Goal: Information Seeking & Learning: Learn about a topic

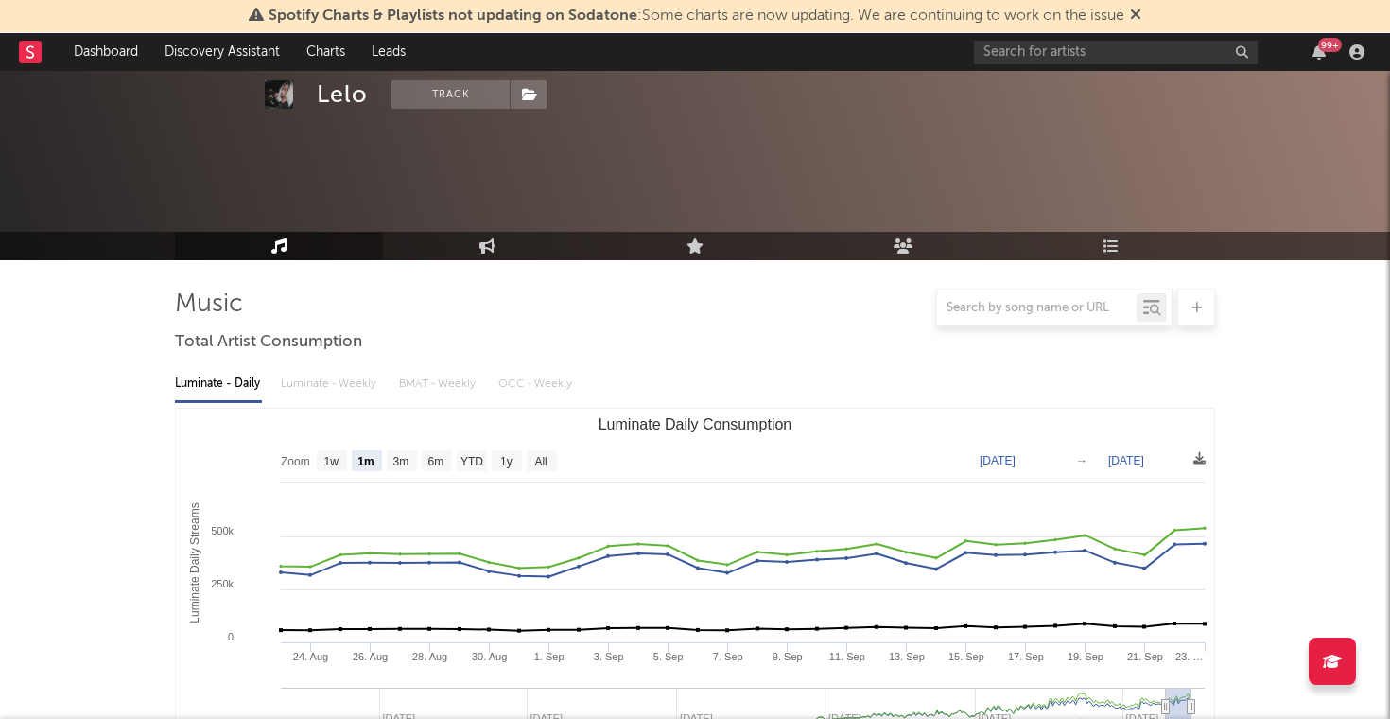
select select "1m"
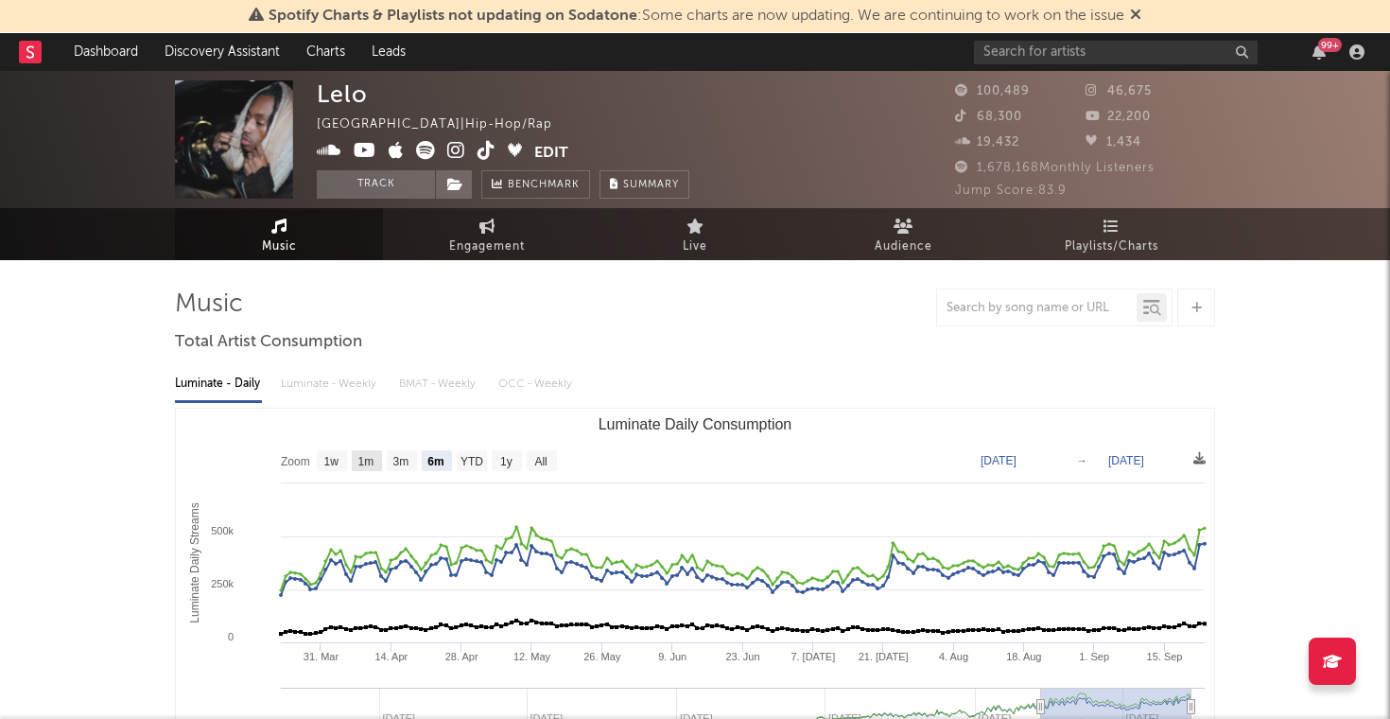
click at [361, 468] on rect "Luminate Daily Consumption" at bounding box center [367, 460] width 30 height 21
select select "1m"
type input "[DATE]"
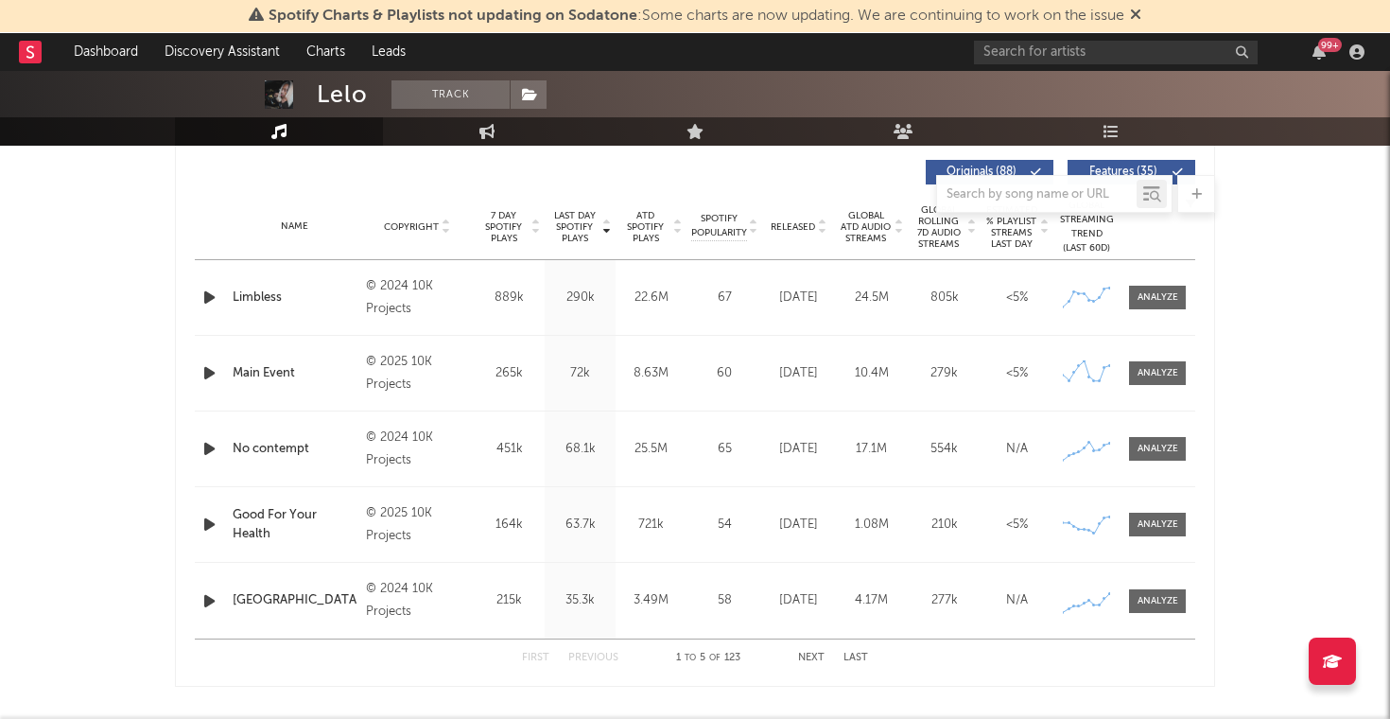
scroll to position [1088, 0]
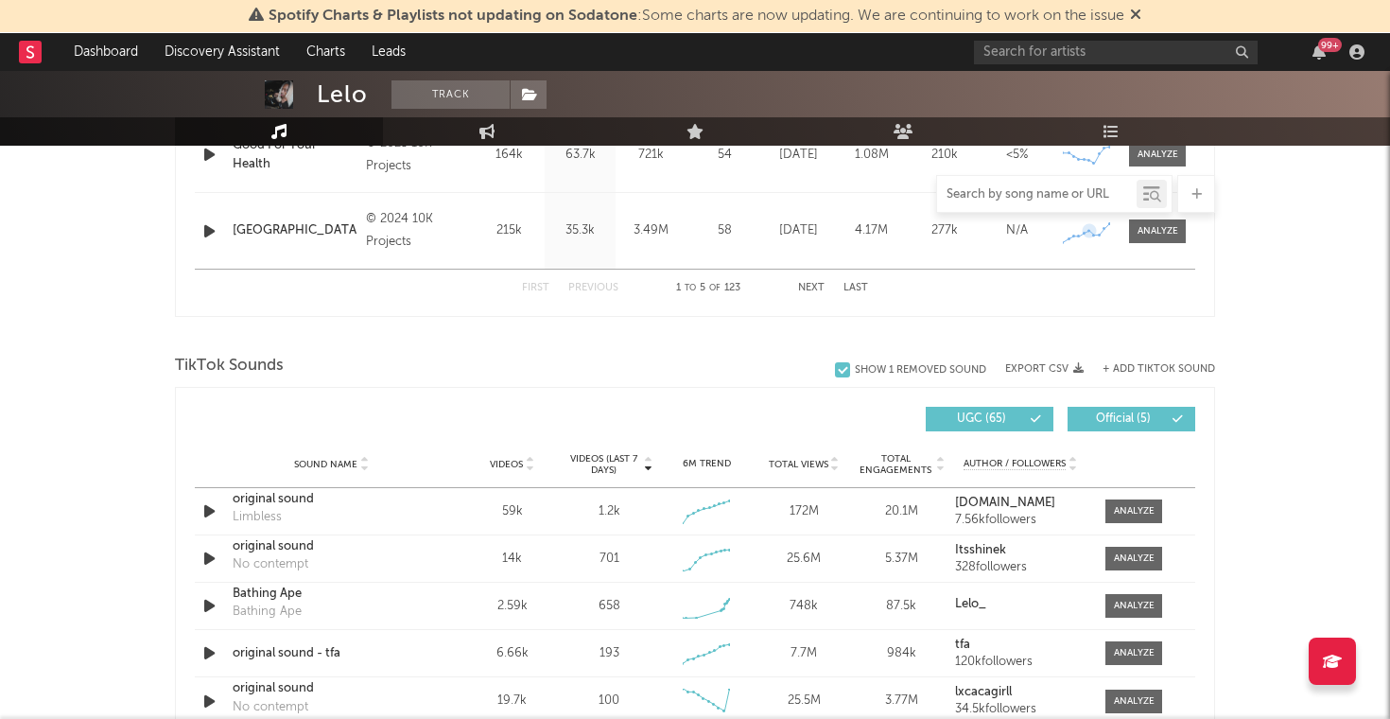
click at [1066, 191] on input "text" at bounding box center [1037, 194] width 200 height 15
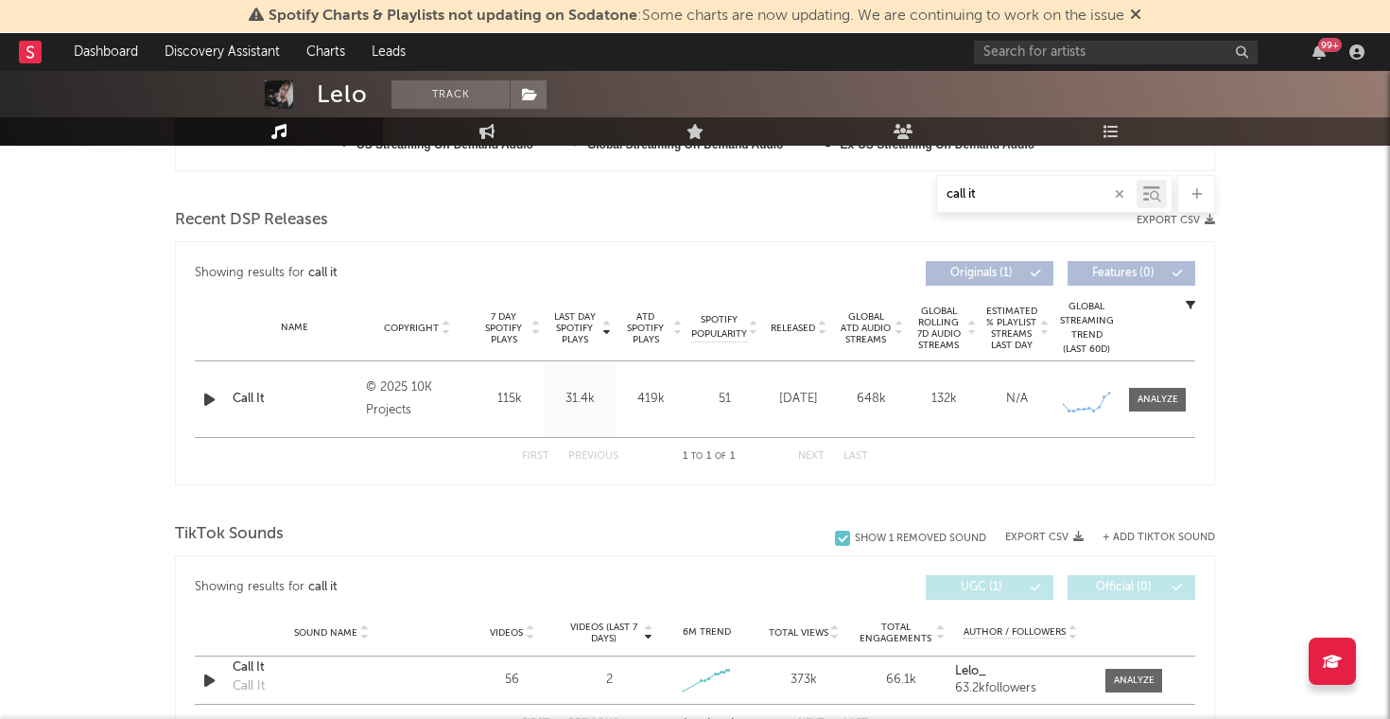
scroll to position [616, 0]
click at [210, 404] on icon "button" at bounding box center [210, 401] width 20 height 24
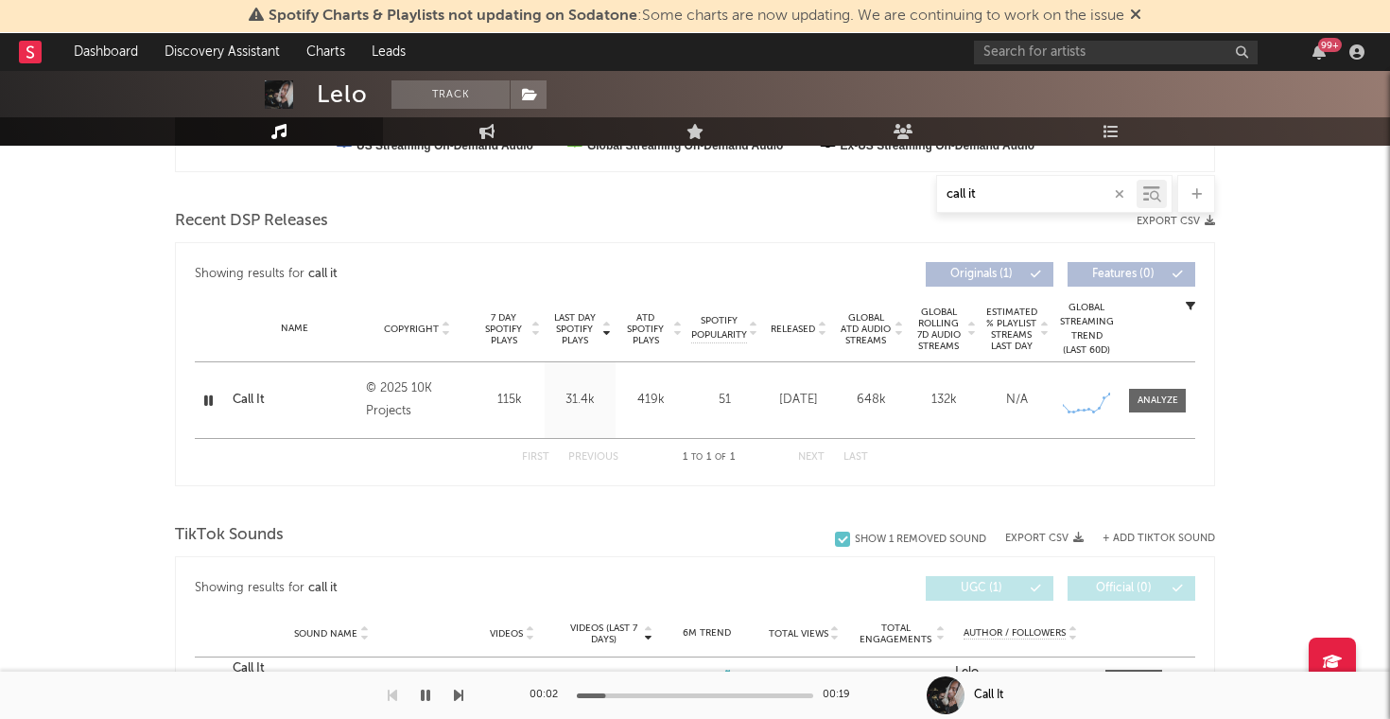
click at [214, 398] on icon "button" at bounding box center [209, 401] width 18 height 24
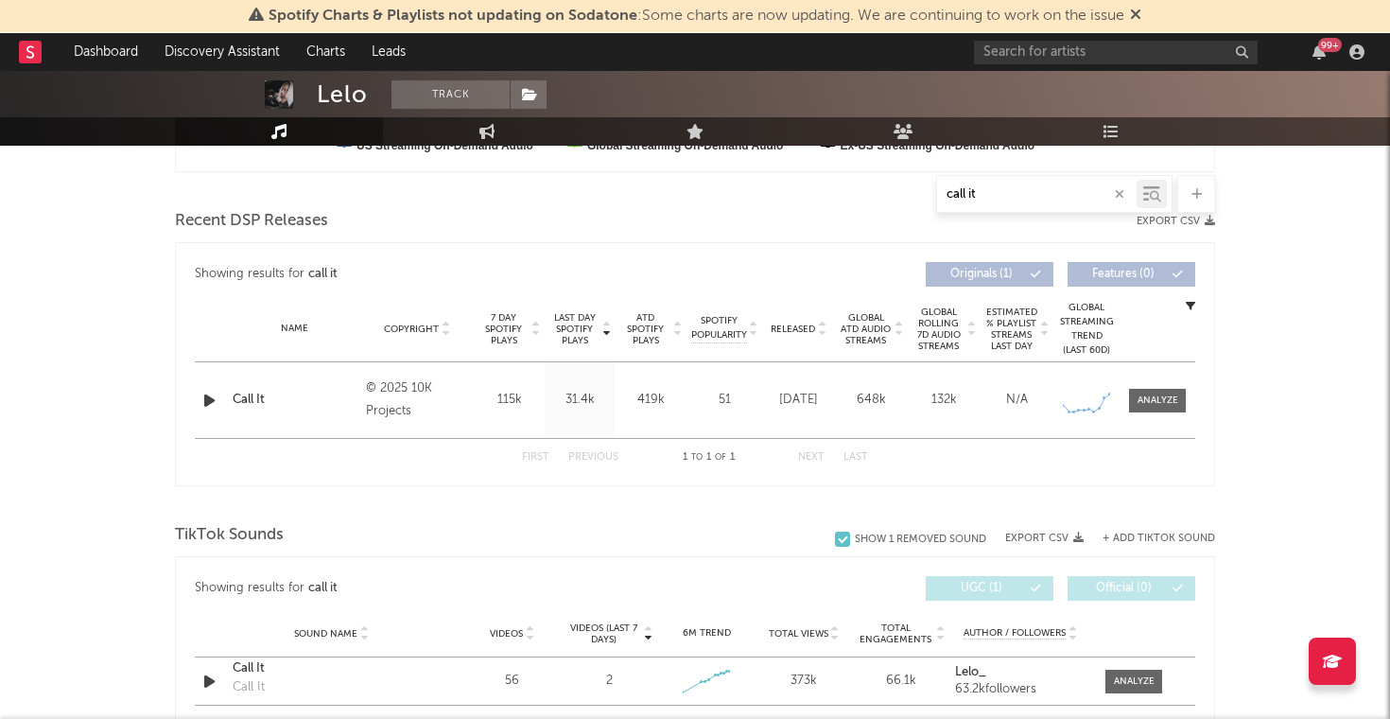
click at [1083, 411] on icon at bounding box center [1086, 402] width 46 height 18
type input "call it"
click at [1149, 397] on div at bounding box center [1158, 400] width 41 height 14
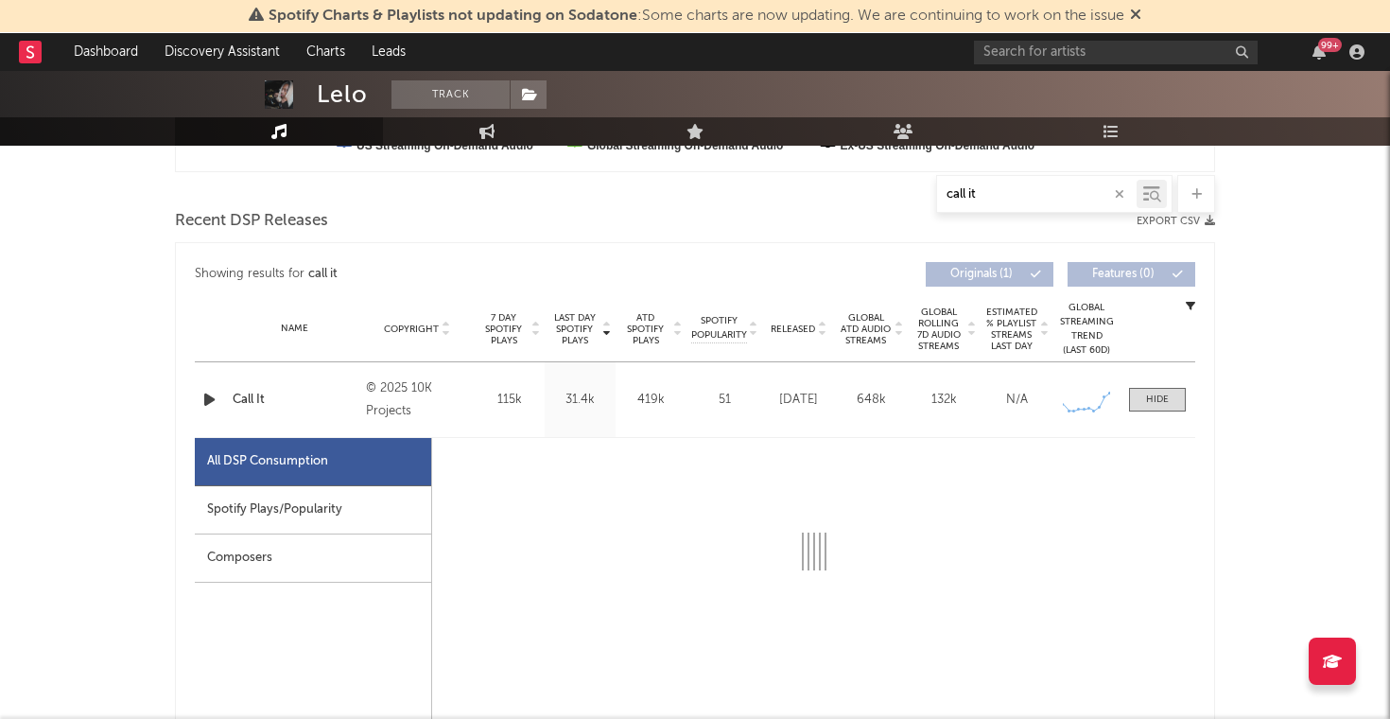
select select "1w"
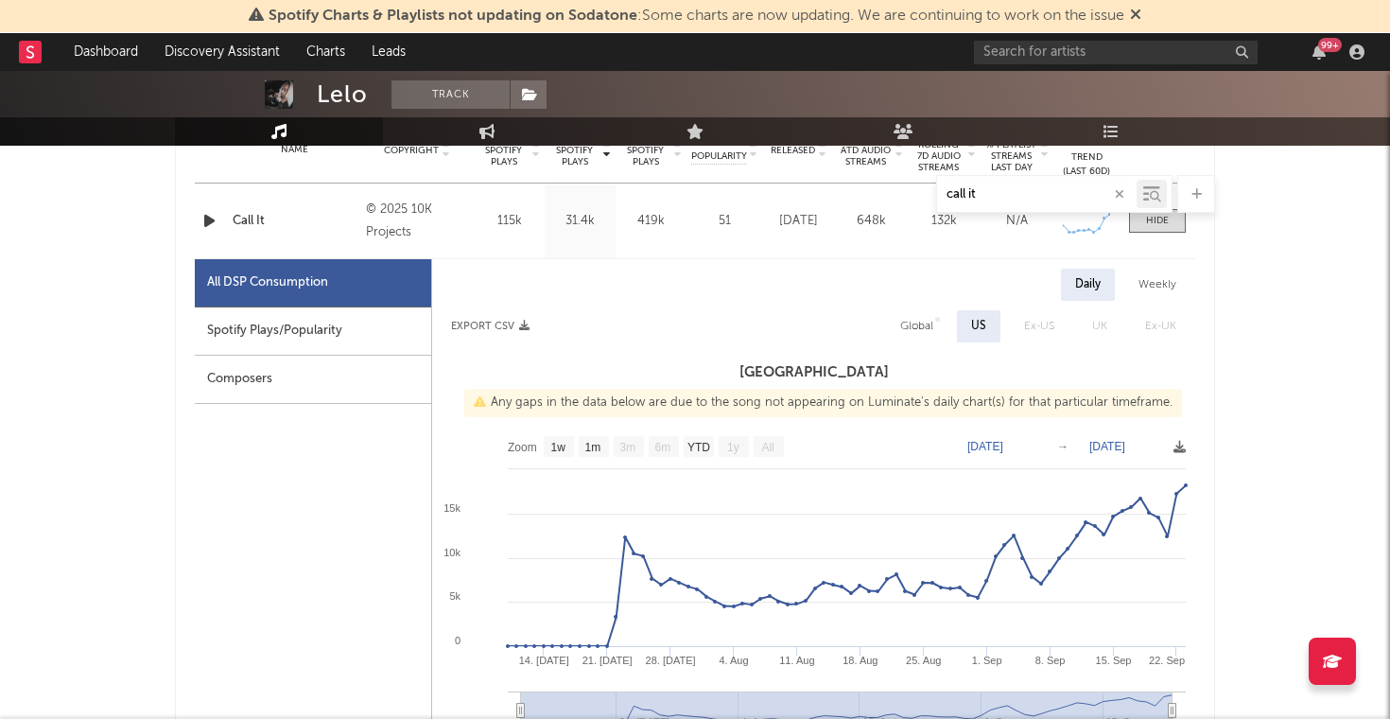
scroll to position [796, 0]
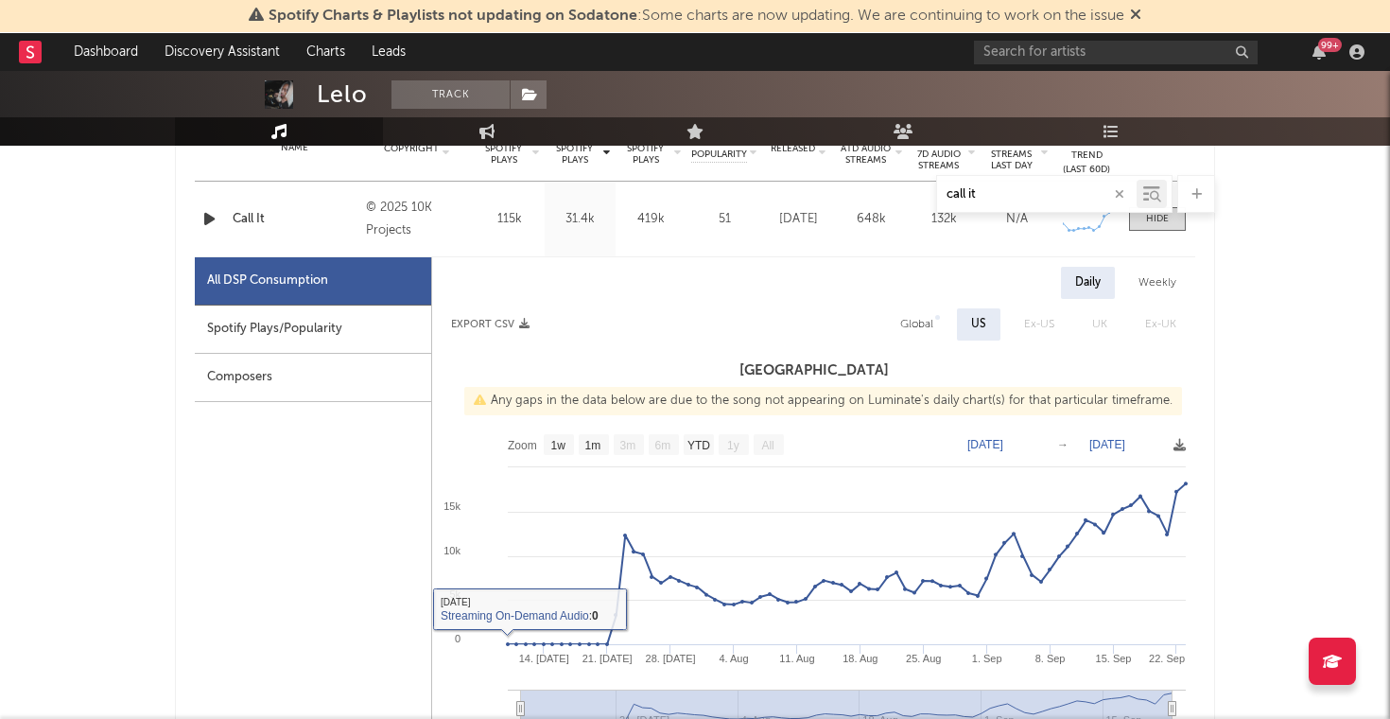
click at [263, 323] on div "Spotify Plays/Popularity" at bounding box center [313, 330] width 236 height 48
select select "1w"
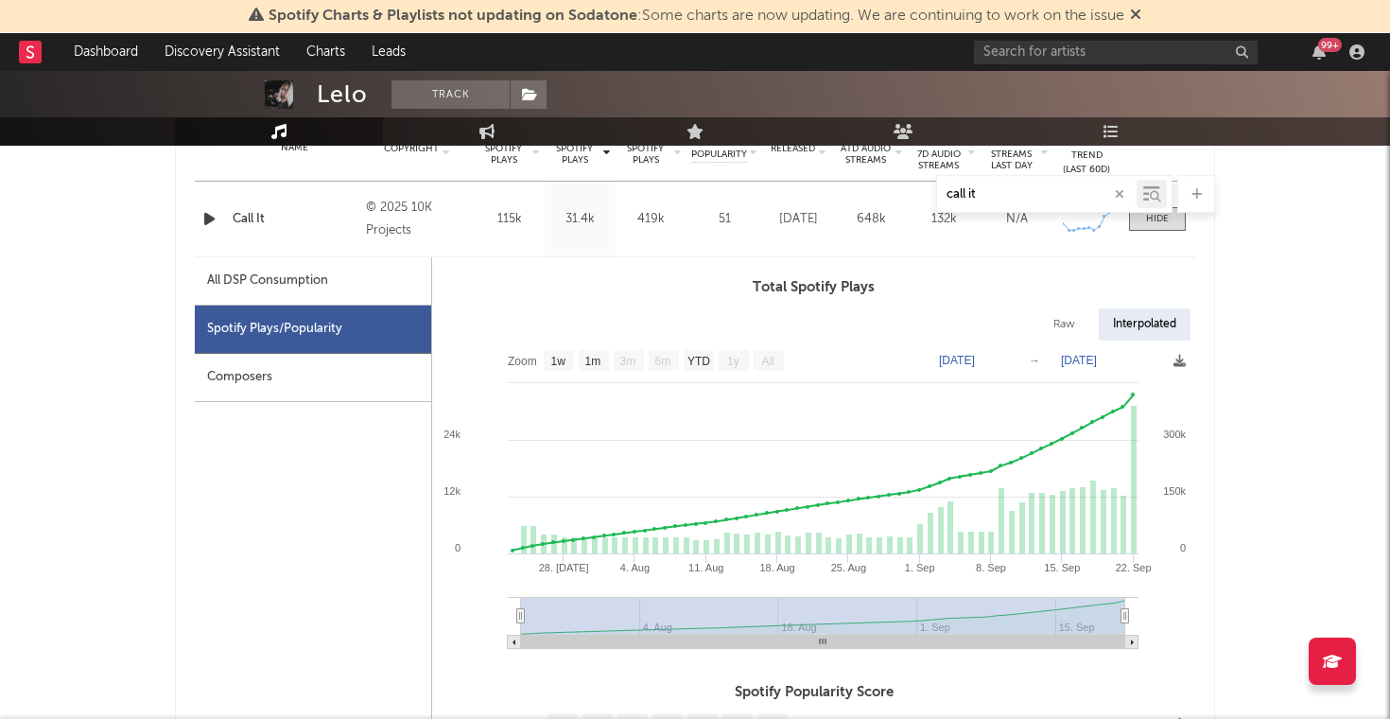
click at [327, 379] on div "Composers" at bounding box center [313, 378] width 236 height 48
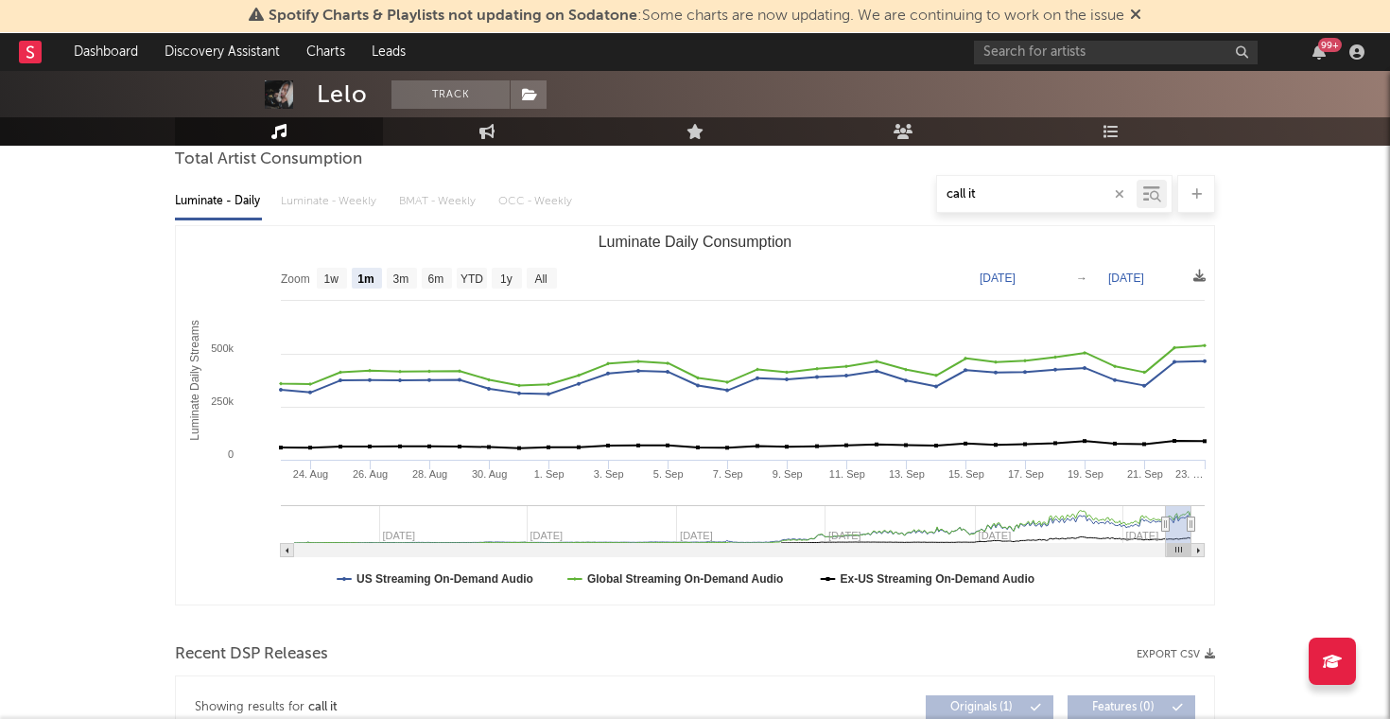
scroll to position [142, 0]
